Goal: Information Seeking & Learning: Stay updated

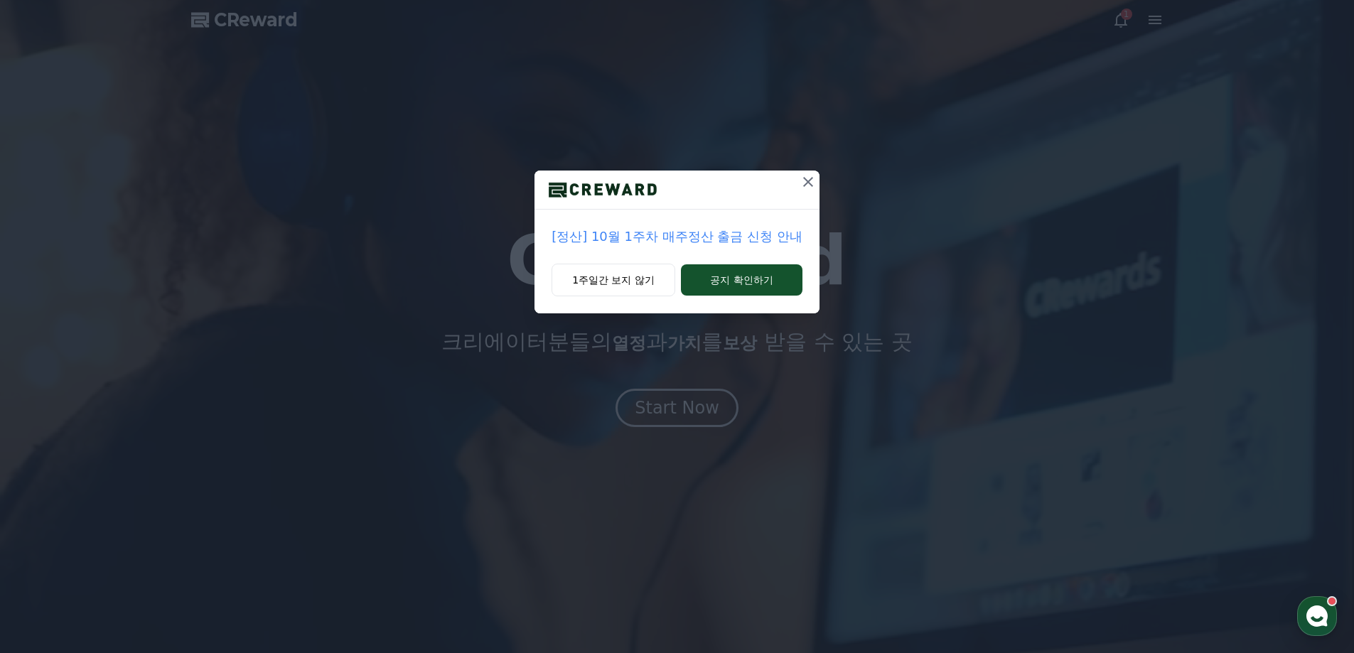
click at [810, 183] on icon at bounding box center [808, 181] width 17 height 17
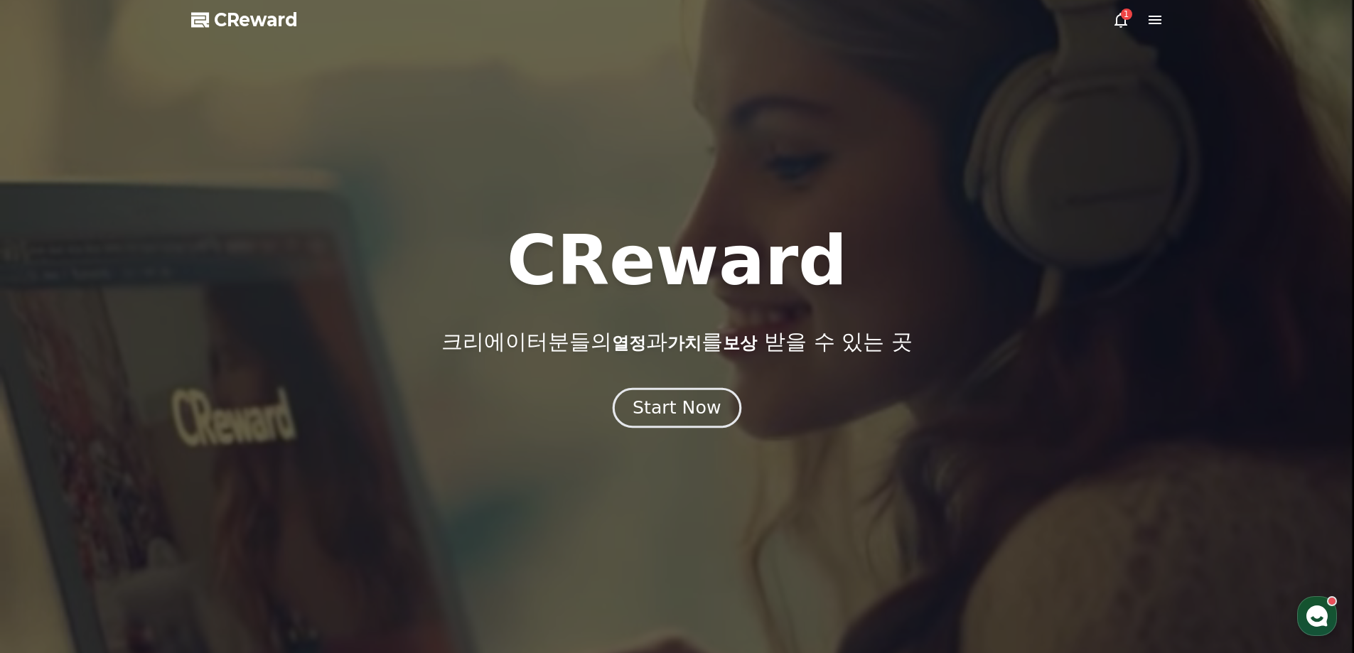
click at [699, 400] on div "Start Now" at bounding box center [677, 408] width 88 height 24
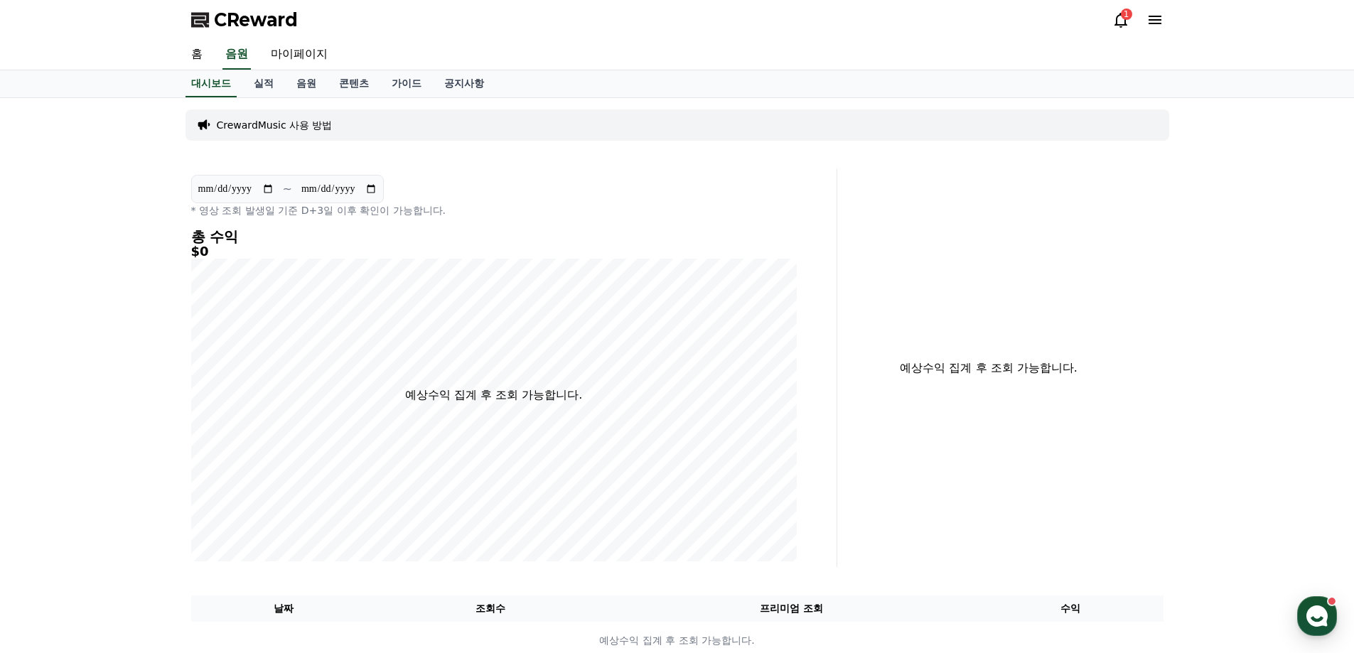
click at [1124, 20] on icon at bounding box center [1121, 19] width 17 height 17
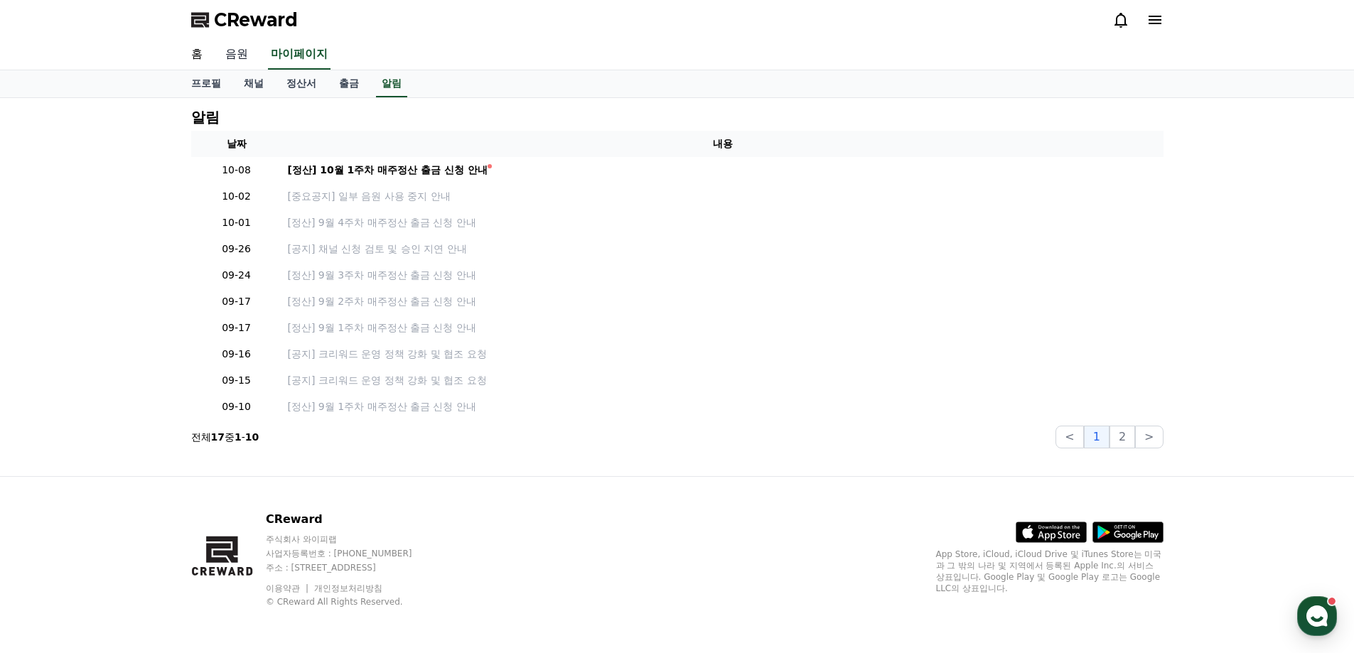
click at [255, 48] on link "음원" at bounding box center [237, 55] width 46 height 30
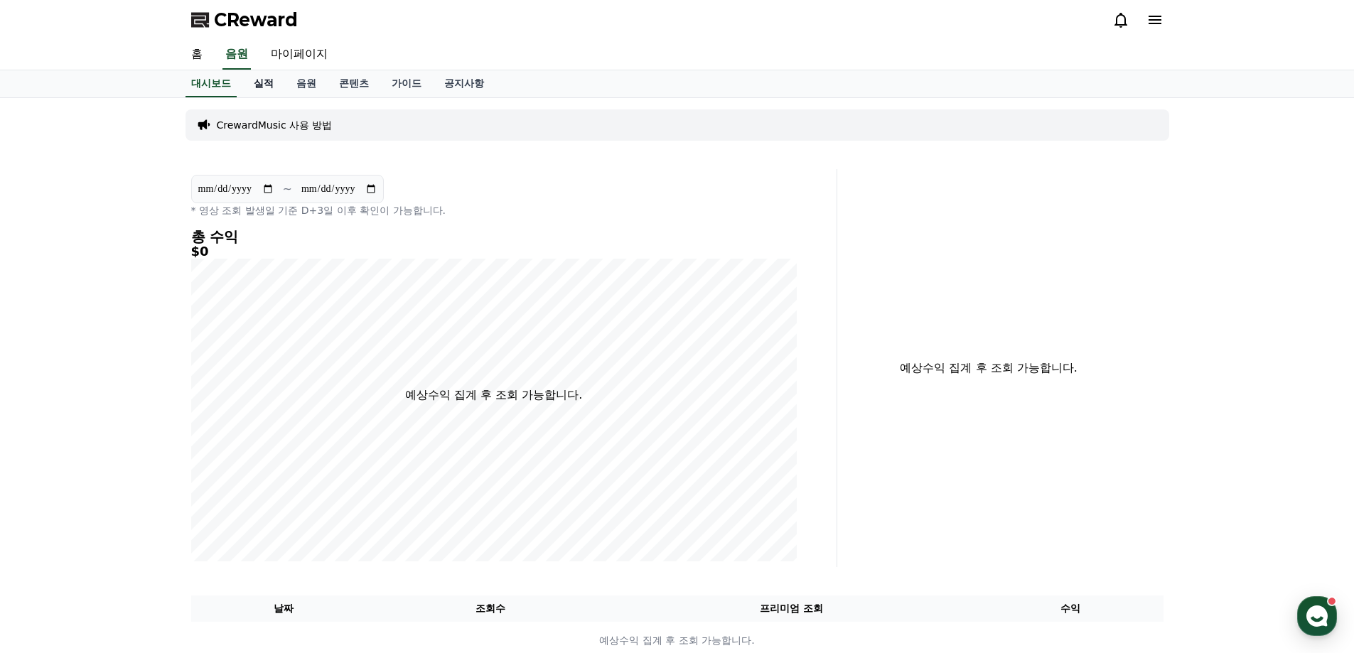
click at [266, 82] on link "실적" at bounding box center [263, 83] width 43 height 27
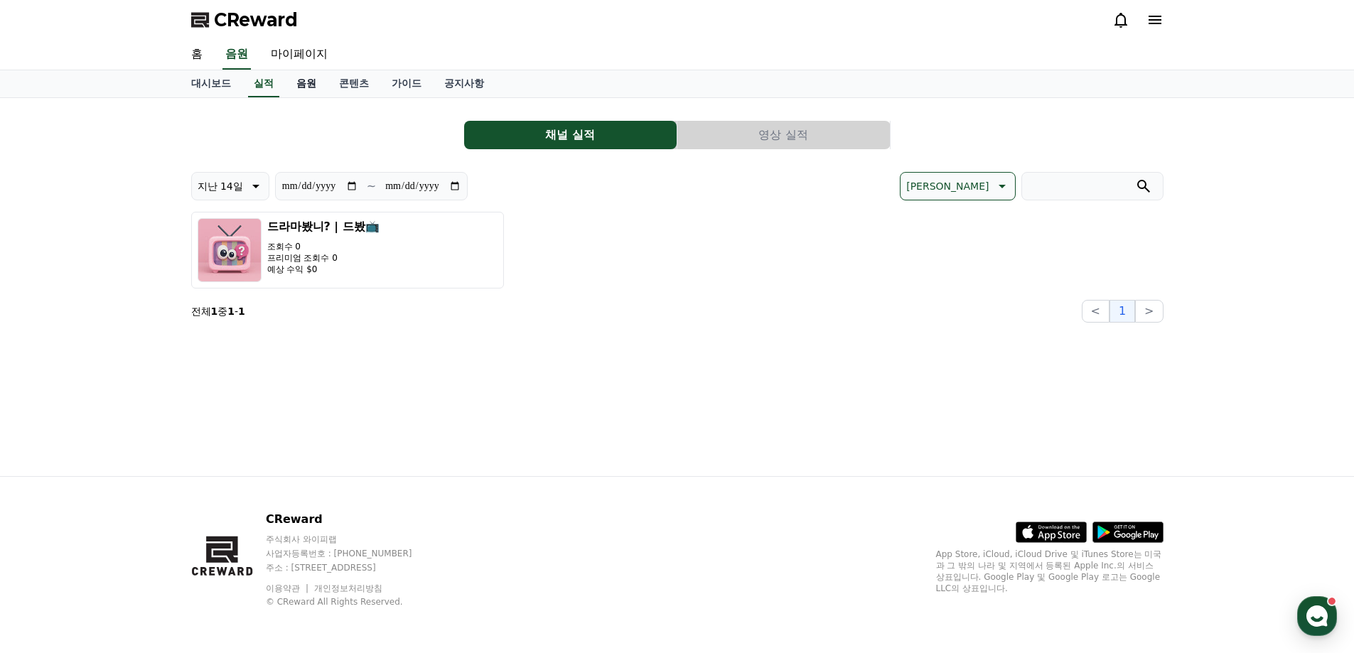
click at [305, 82] on link "음원" at bounding box center [306, 83] width 43 height 27
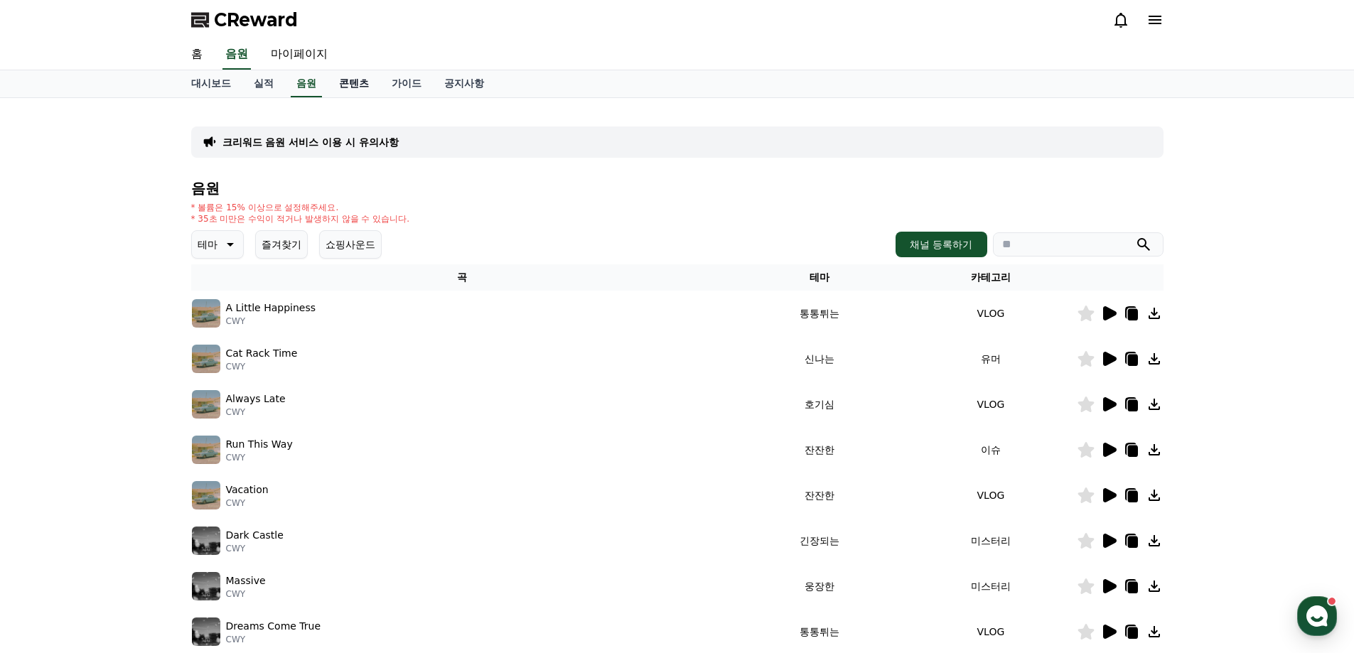
click at [333, 85] on link "콘텐츠" at bounding box center [354, 83] width 53 height 27
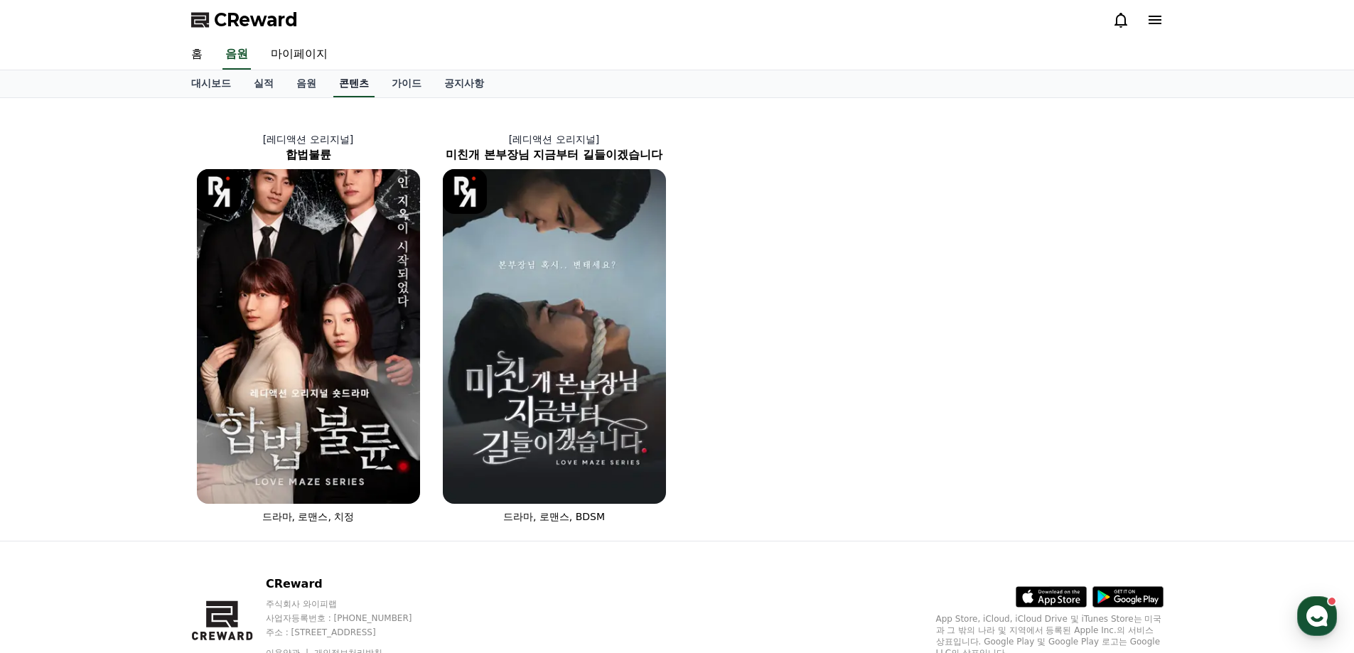
click at [363, 84] on link "콘텐츠" at bounding box center [353, 83] width 41 height 27
click at [437, 87] on link "공지사항" at bounding box center [464, 83] width 63 height 27
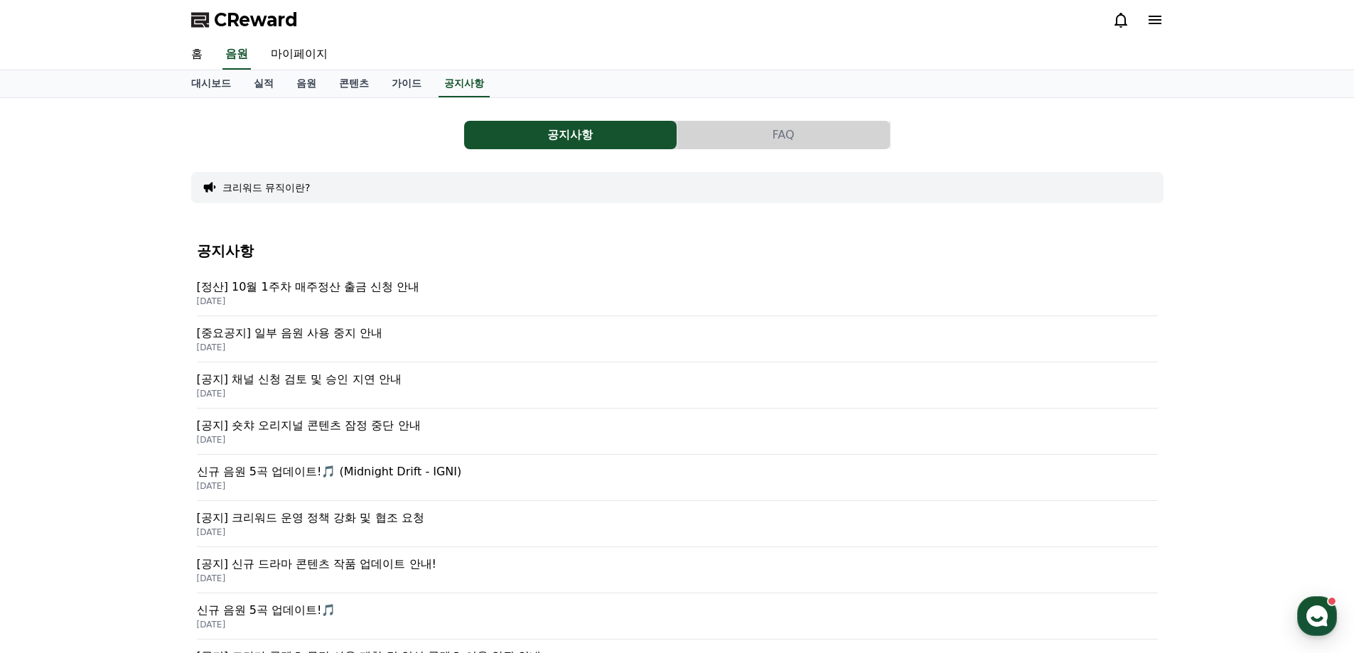
click at [290, 350] on p "[DATE]" at bounding box center [677, 347] width 961 height 11
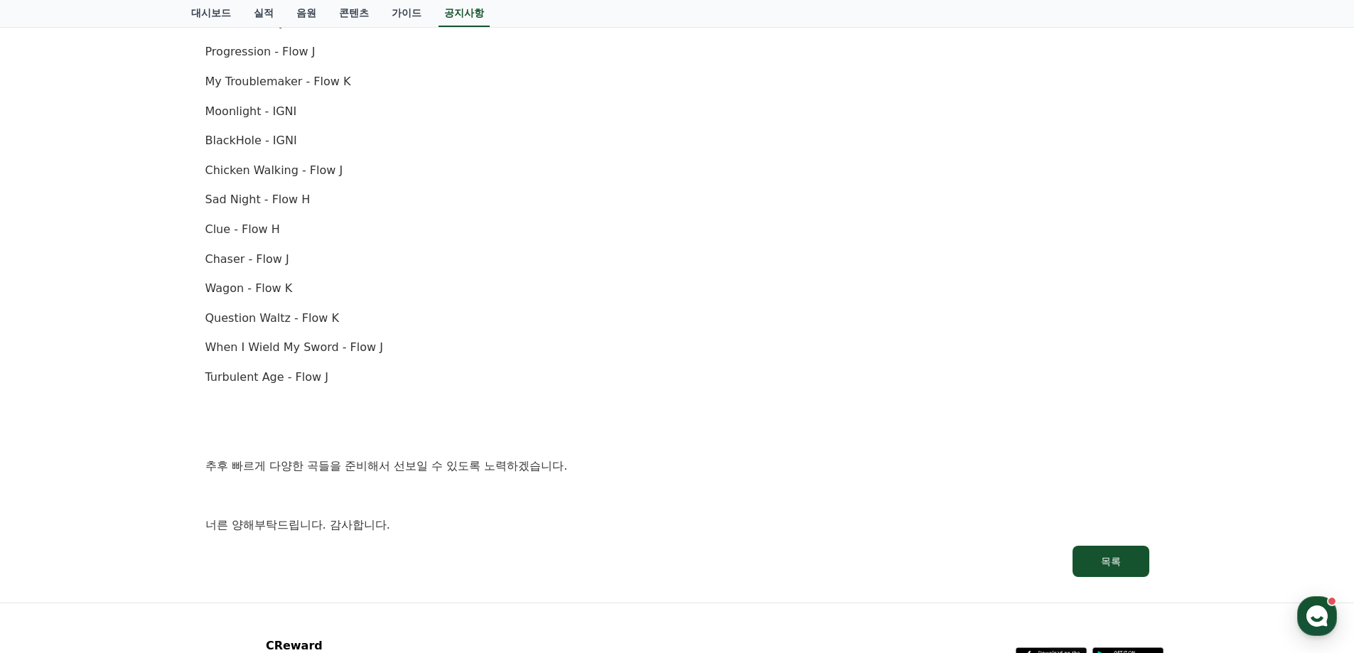
scroll to position [711, 0]
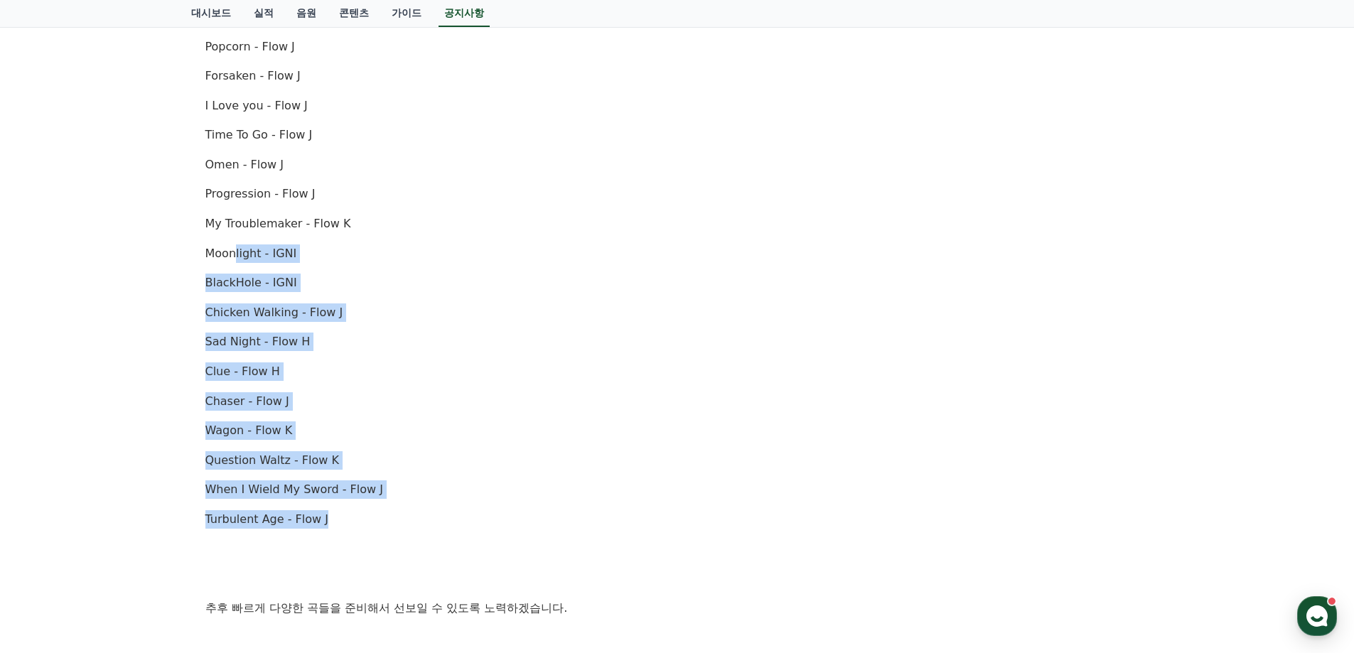
drag, startPoint x: 399, startPoint y: 507, endPoint x: 320, endPoint y: 216, distance: 301.3
click at [235, 243] on div "안녕하세요, 크리워드입니다. [DATE] 오후 4시(한국 표준시간 기준)를 기점으로 아래 항목에 해당하는 음원에 [DATE] 사용이 중지됩니다…" at bounding box center [677, 120] width 944 height 1113
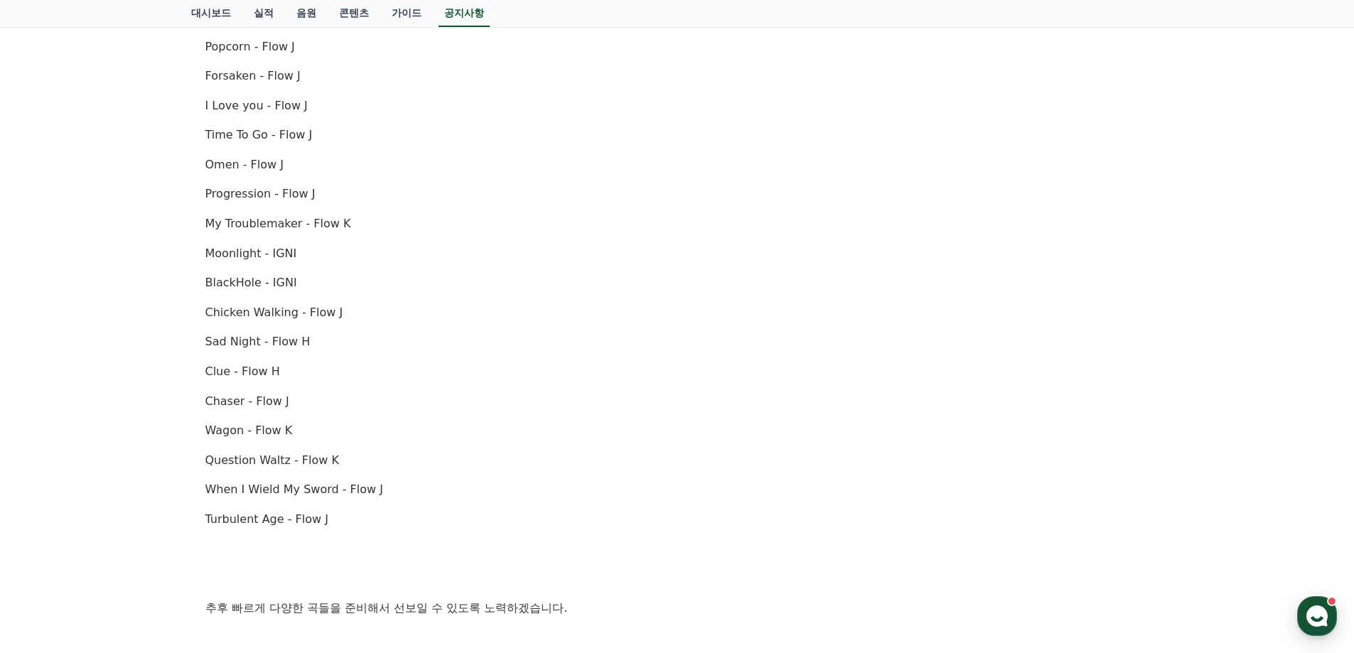
click at [392, 213] on div "안녕하세요, 크리워드입니다. [DATE] 오후 4시(한국 표준시간 기준)를 기점으로 아래 항목에 해당하는 음원에 [DATE] 사용이 중지됩니다…" at bounding box center [677, 120] width 944 height 1113
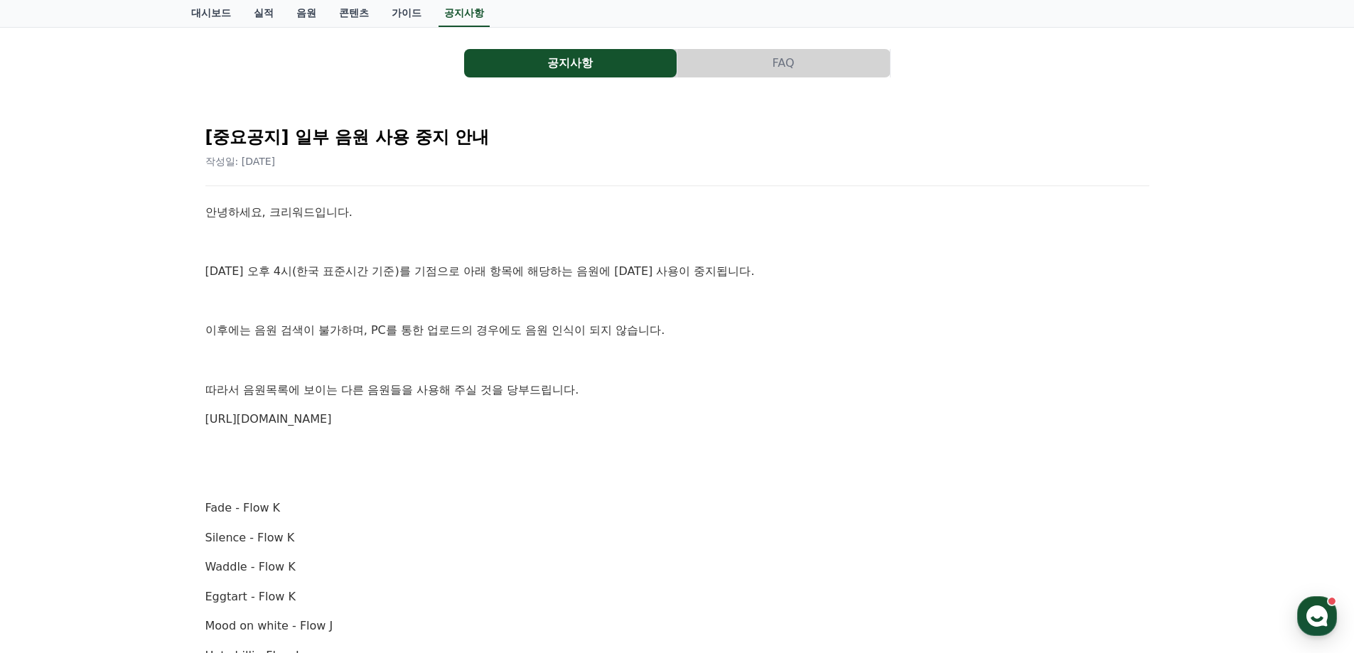
scroll to position [71, 0]
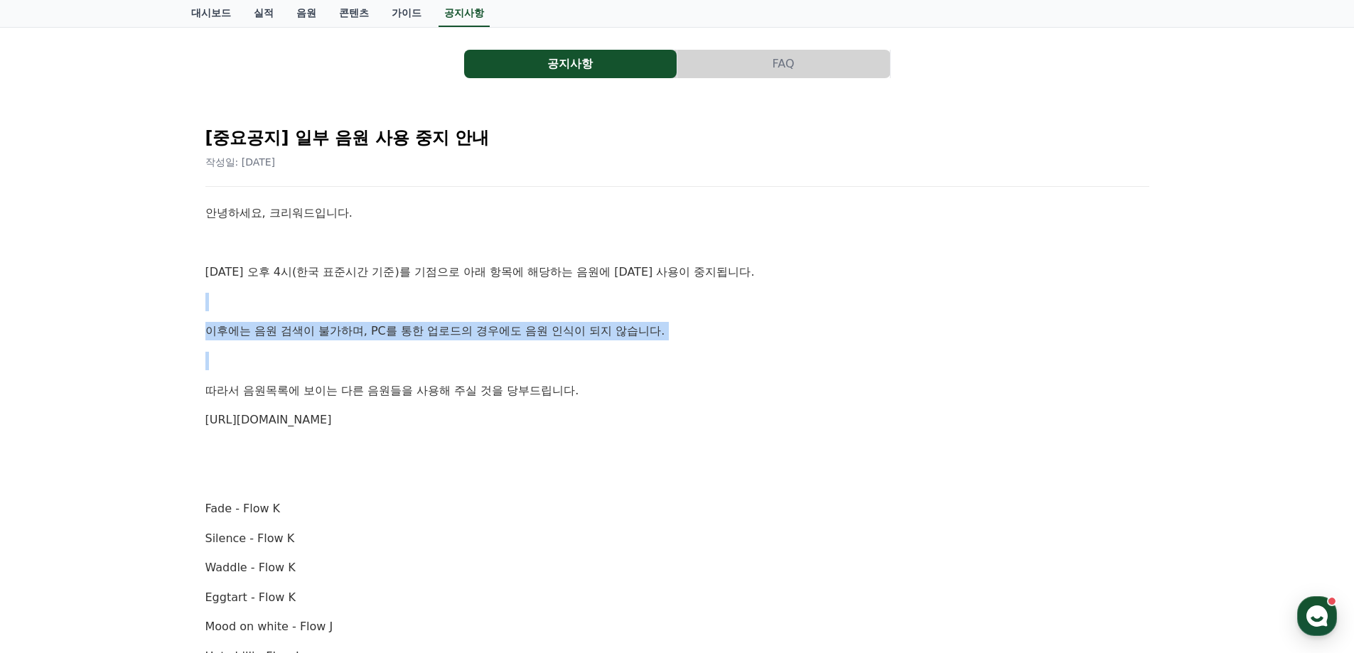
drag, startPoint x: 230, startPoint y: 291, endPoint x: 917, endPoint y: 370, distance: 691.4
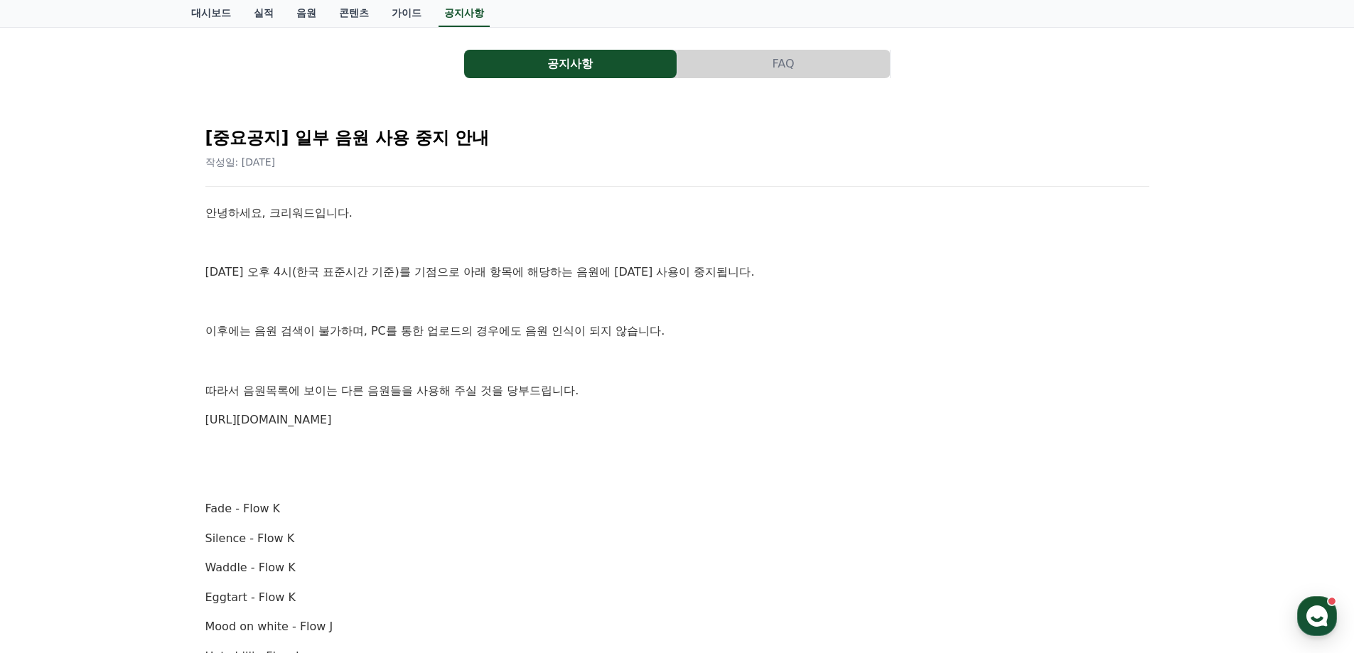
drag, startPoint x: 917, startPoint y: 370, endPoint x: 656, endPoint y: 343, distance: 262.3
